Goal: Information Seeking & Learning: Understand process/instructions

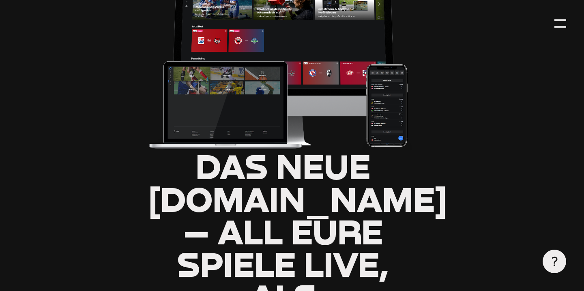
type input "0.8"
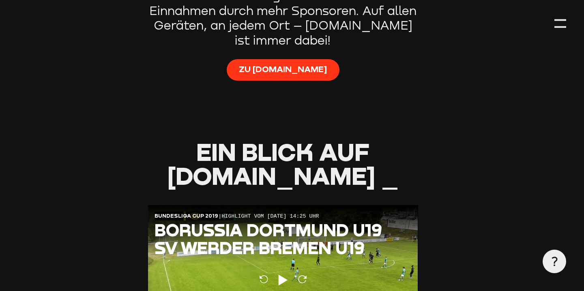
scroll to position [524, 11]
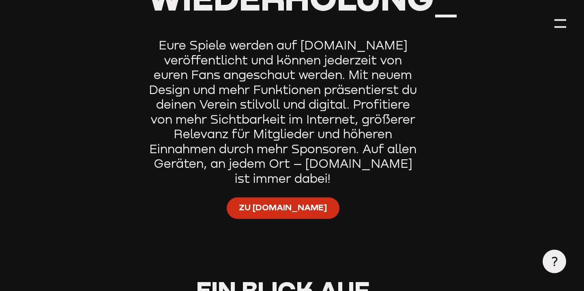
click at [301, 202] on span "Zu Staige.tv" at bounding box center [283, 208] width 88 height 12
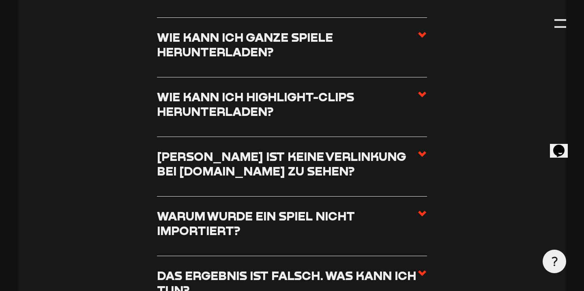
scroll to position [3510, 0]
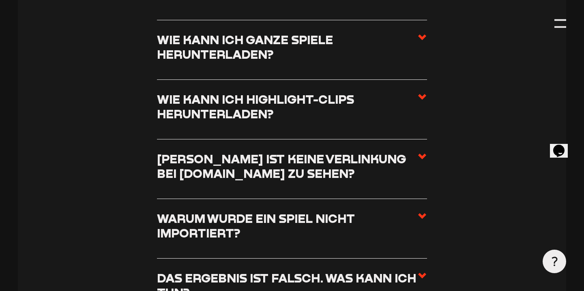
click at [238, 32] on h3 "Wie kann ich ganze Spiele herunterladen?" at bounding box center [287, 47] width 260 height 30
click at [0, 0] on input "Wie kann ich ganze Spiele herunterladen?" at bounding box center [0, 0] width 0 height 0
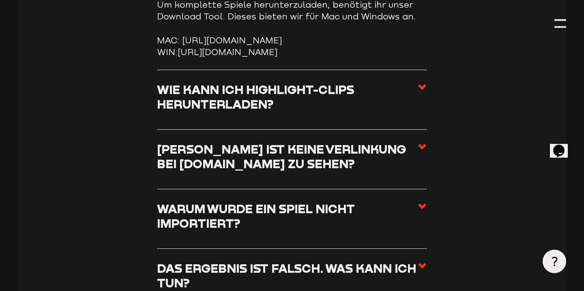
scroll to position [3581, 0]
